Goal: Find contact information: Find contact information

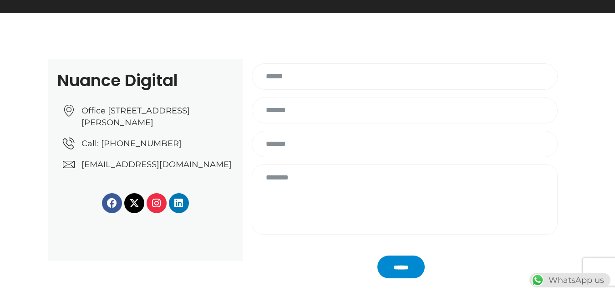
drag, startPoint x: 81, startPoint y: 100, endPoint x: 165, endPoint y: 137, distance: 91.6
click at [165, 137] on div "Office No: 31، Al Malki Business Center, New Al Mirqab, Jawaan Street, Doha – Q…" at bounding box center [145, 134] width 176 height 72
copy span "Office [STREET_ADDRESS][PERSON_NAME]"
